Goal: Task Accomplishment & Management: Use online tool/utility

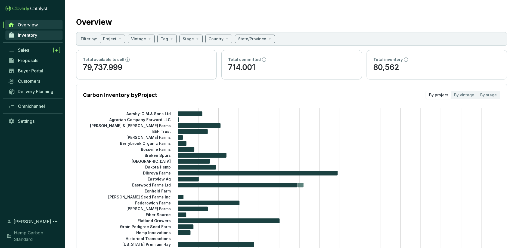
click at [26, 38] on link "Inventory" at bounding box center [33, 34] width 57 height 9
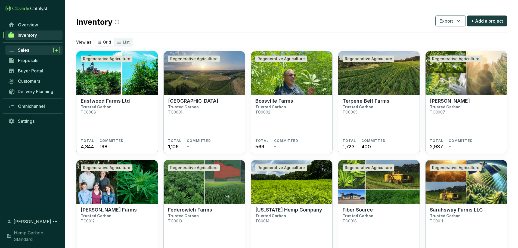
click at [27, 53] on div "Sales" at bounding box center [39, 50] width 42 height 7
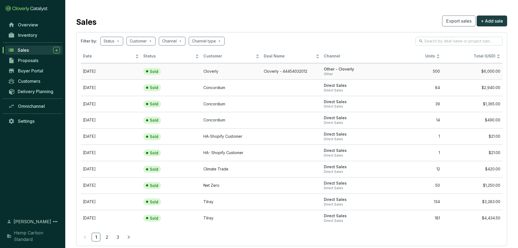
click at [99, 69] on td "[DATE]" at bounding box center [111, 71] width 60 height 16
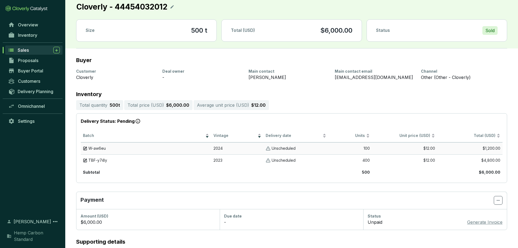
scroll to position [27, 0]
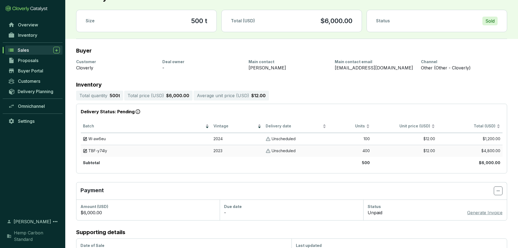
click at [103, 151] on span "TBF-y74ly" at bounding box center [97, 150] width 19 height 5
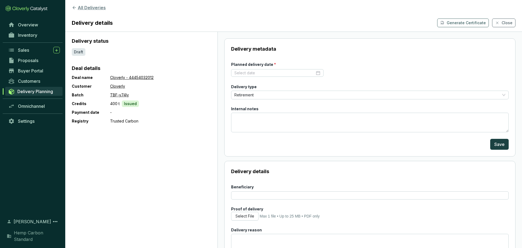
click at [77, 11] on button "All Deliveries" at bounding box center [294, 7] width 444 height 7
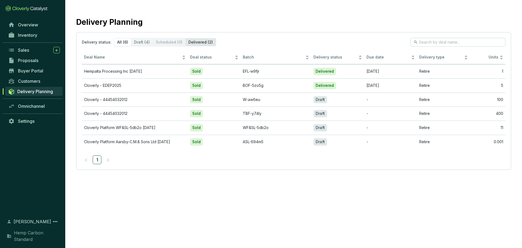
click at [190, 44] on div "Delivered (2)" at bounding box center [201, 42] width 30 height 8
click at [186, 38] on input "Delivered (2)" at bounding box center [186, 38] width 0 height 0
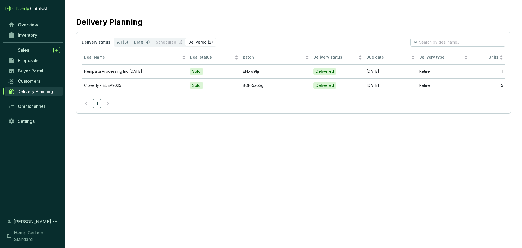
click at [96, 42] on p "Delivery status:" at bounding box center [97, 41] width 30 height 5
click at [120, 41] on div "All (6)" at bounding box center [122, 42] width 17 height 8
click at [114, 38] on input "All (6)" at bounding box center [114, 38] width 0 height 0
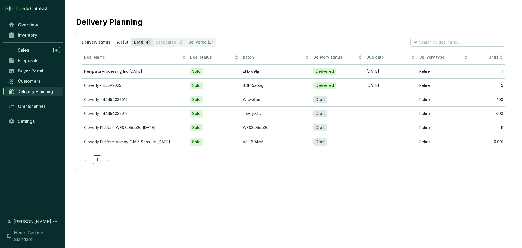
click at [143, 42] on div "Draft (4)" at bounding box center [142, 42] width 22 height 8
click at [131, 38] on input "Draft (4)" at bounding box center [131, 38] width 0 height 0
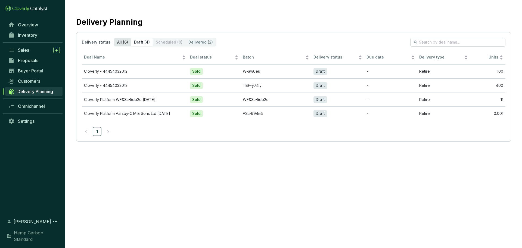
click at [127, 43] on div "All (6)" at bounding box center [122, 42] width 17 height 8
click at [114, 38] on input "All (6)" at bounding box center [114, 38] width 0 height 0
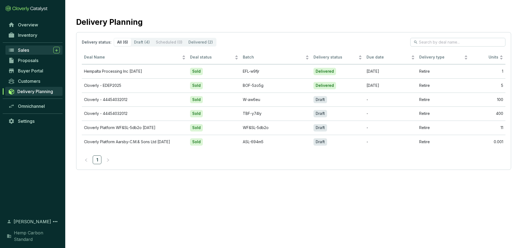
click at [31, 51] on div "Sales" at bounding box center [39, 50] width 42 height 7
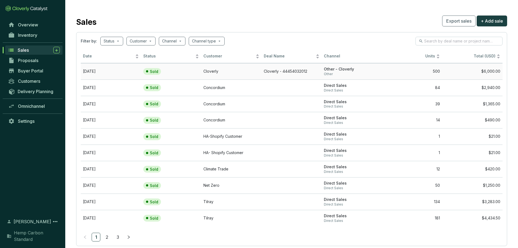
click at [203, 75] on td "Cloverly" at bounding box center [231, 71] width 60 height 16
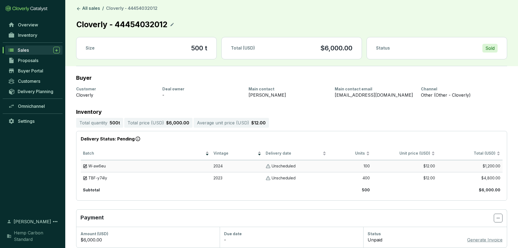
click at [84, 167] on img at bounding box center [85, 166] width 4 height 5
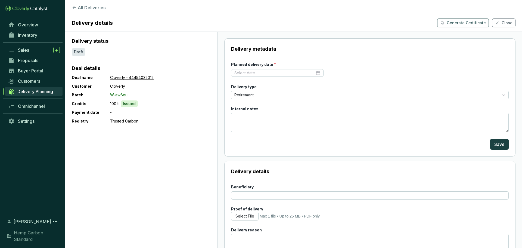
click at [121, 95] on link "W-aw6eu" at bounding box center [118, 95] width 17 height 7
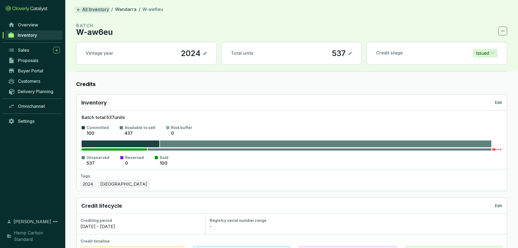
click at [94, 8] on link "All Inventory" at bounding box center [92, 10] width 35 height 7
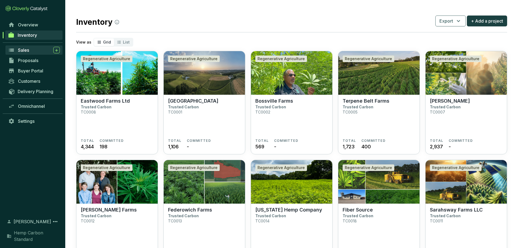
click at [20, 47] on span "Sales" at bounding box center [23, 49] width 11 height 5
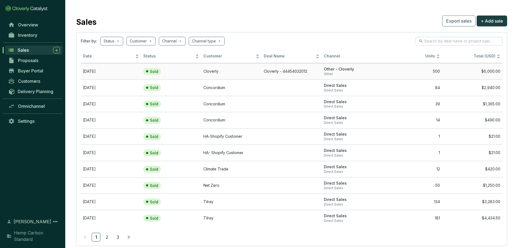
click at [114, 72] on td "[DATE]" at bounding box center [111, 71] width 60 height 16
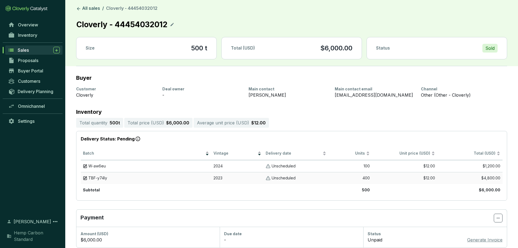
click at [99, 179] on span "TBF-y74ly" at bounding box center [97, 178] width 19 height 5
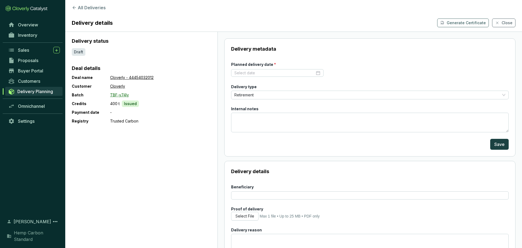
click at [119, 96] on link "TBF-y74ly" at bounding box center [119, 95] width 19 height 7
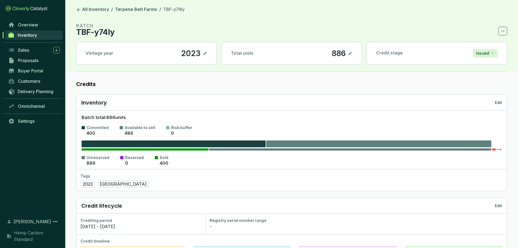
click at [31, 35] on span "Inventory" at bounding box center [27, 34] width 19 height 5
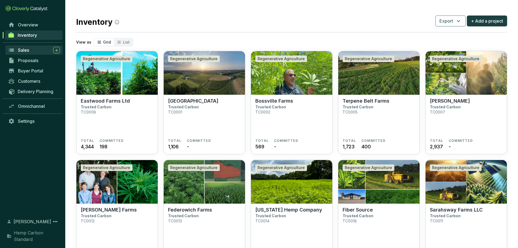
click at [26, 53] on div "Sales" at bounding box center [39, 50] width 42 height 7
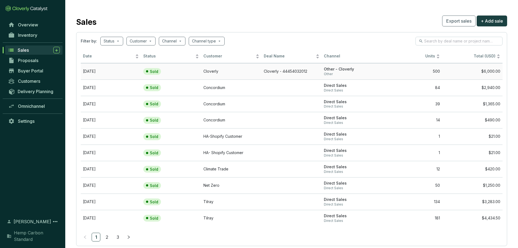
click at [194, 73] on td "Sold" at bounding box center [171, 71] width 60 height 16
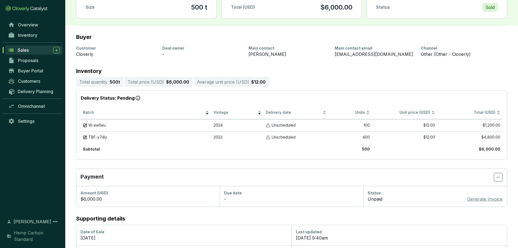
scroll to position [54, 0]
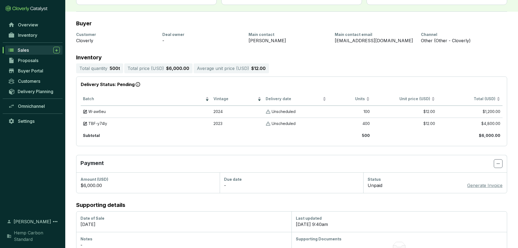
click at [132, 139] on td "Subtotal" at bounding box center [146, 136] width 131 height 12
click at [100, 113] on span "W-aw6eu" at bounding box center [96, 111] width 17 height 5
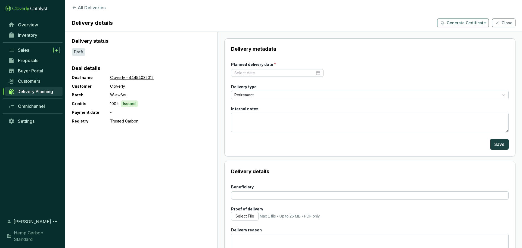
click at [119, 165] on div "Delivery status Draft Deal details Deal name Cloverly - 44454032012 Customer Cl…" at bounding box center [141, 140] width 152 height 216
click at [123, 93] on link "W-aw6eu" at bounding box center [118, 95] width 17 height 7
click at [78, 8] on button "All Deliveries" at bounding box center [294, 7] width 444 height 7
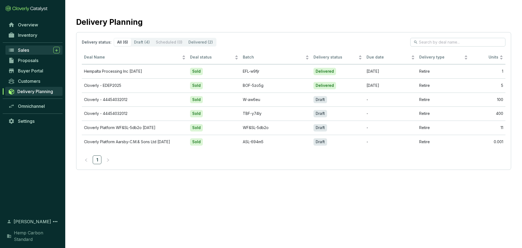
click at [26, 53] on span "Sales" at bounding box center [23, 49] width 11 height 5
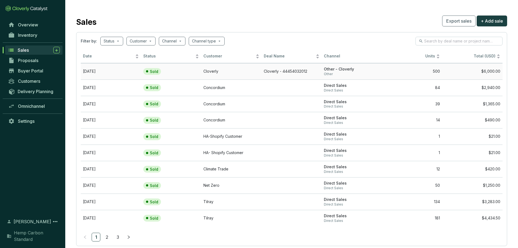
click at [334, 69] on span "Other - Cloverly" at bounding box center [352, 69] width 56 height 5
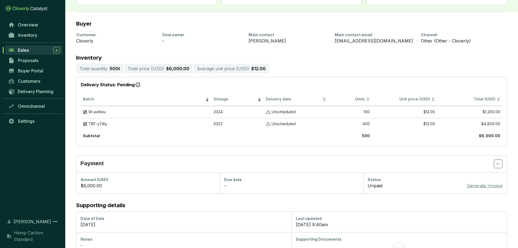
scroll to position [21, 0]
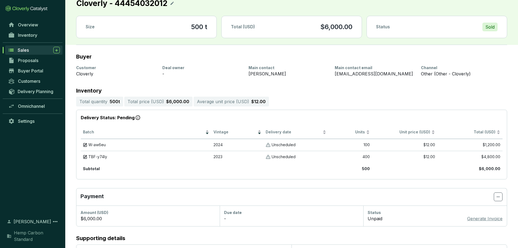
click at [479, 219] on p "Generate Invoice" at bounding box center [484, 218] width 35 height 7
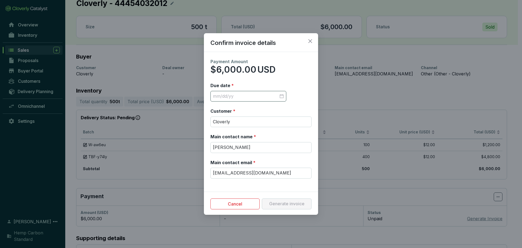
click at [282, 97] on div at bounding box center [248, 96] width 71 height 6
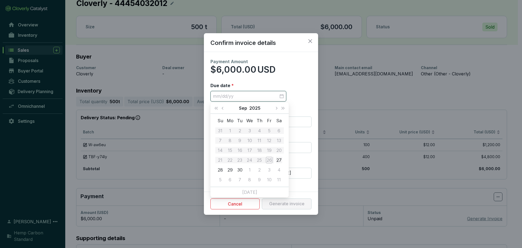
type input "[DATE]"
click at [230, 169] on div "29" at bounding box center [230, 170] width 7 height 7
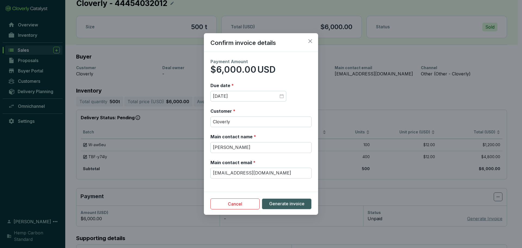
click at [321, 233] on div "Confirm invoice details Payment Amount $6,000.00 USD Due date * [DATE] Customer…" at bounding box center [261, 124] width 522 height 248
